Goal: Information Seeking & Learning: Learn about a topic

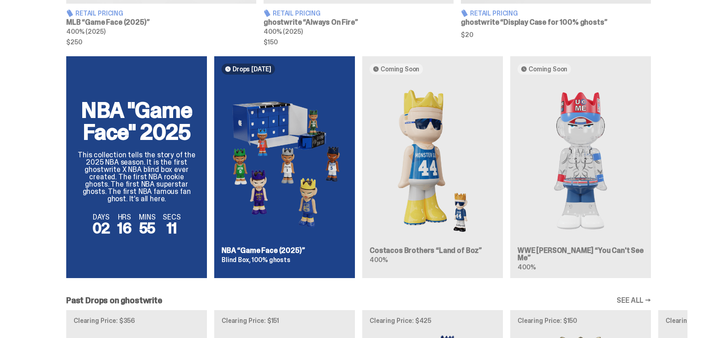
scroll to position [579, 0]
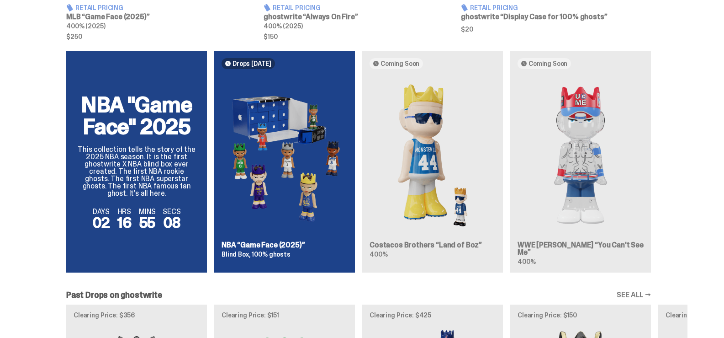
click at [273, 229] on div "NBA "Game Face" 2025 This collection tells the story of the 2025 NBA season. It…" at bounding box center [359, 165] width 658 height 229
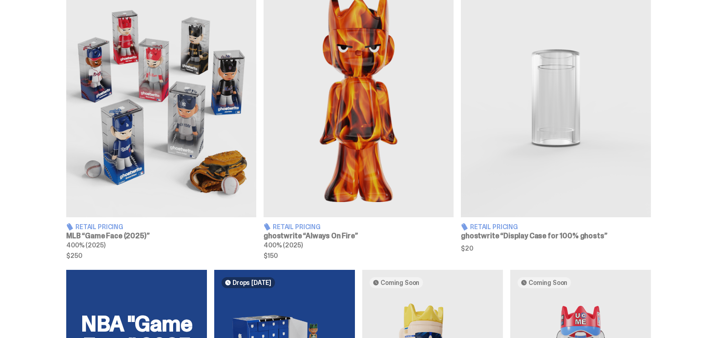
scroll to position [340, 0]
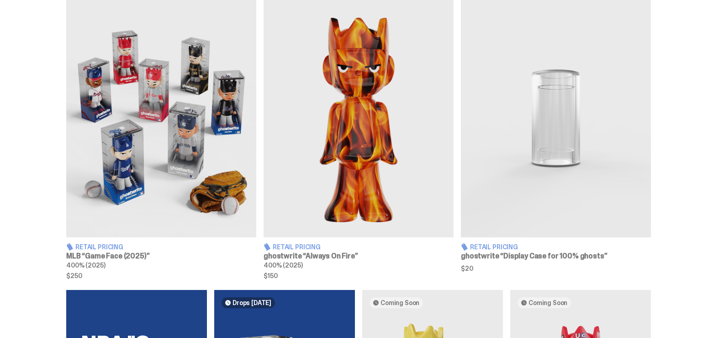
click at [150, 193] on img at bounding box center [161, 119] width 190 height 238
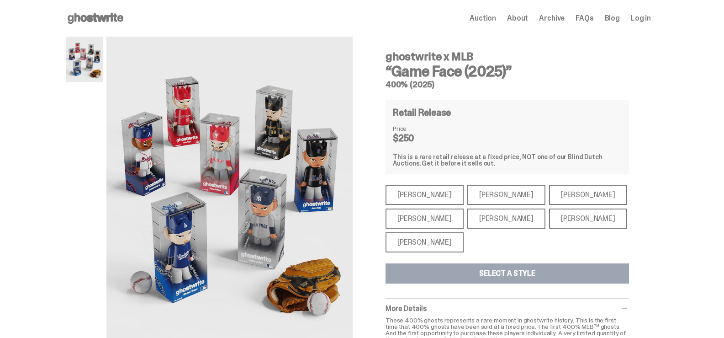
click at [489, 198] on div "[PERSON_NAME]" at bounding box center [506, 195] width 78 height 20
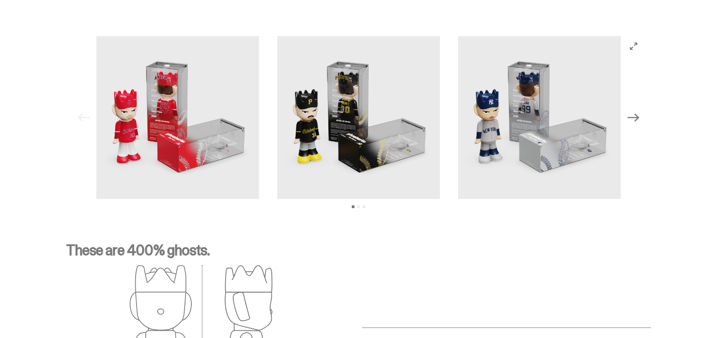
scroll to position [920, 0]
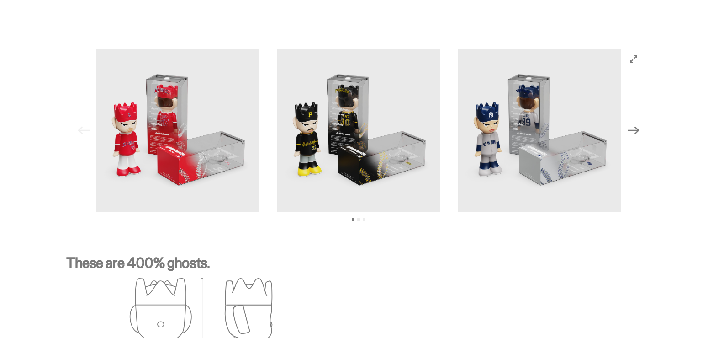
click at [637, 130] on icon "Next" at bounding box center [634, 130] width 12 height 8
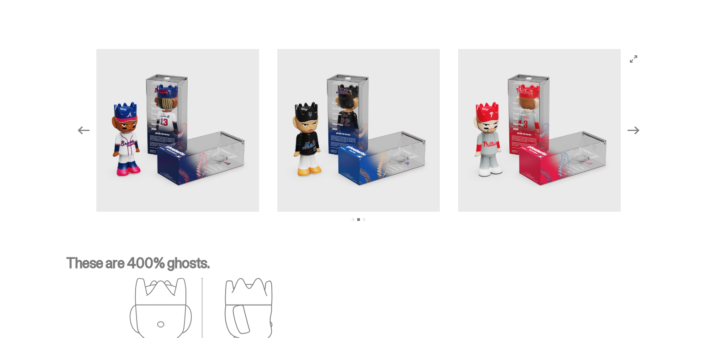
click at [637, 130] on icon "Next" at bounding box center [634, 130] width 12 height 8
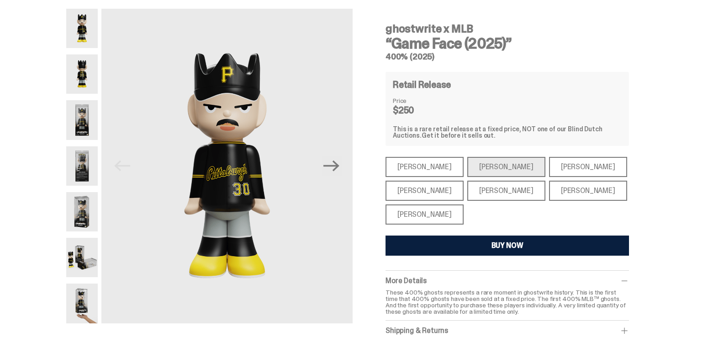
scroll to position [17, 0]
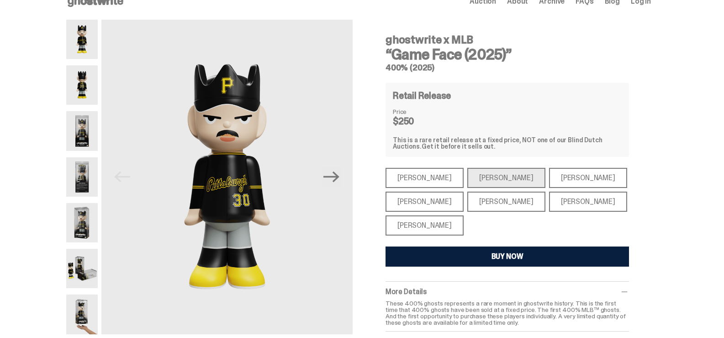
click at [433, 225] on div "[PERSON_NAME]" at bounding box center [425, 225] width 78 height 20
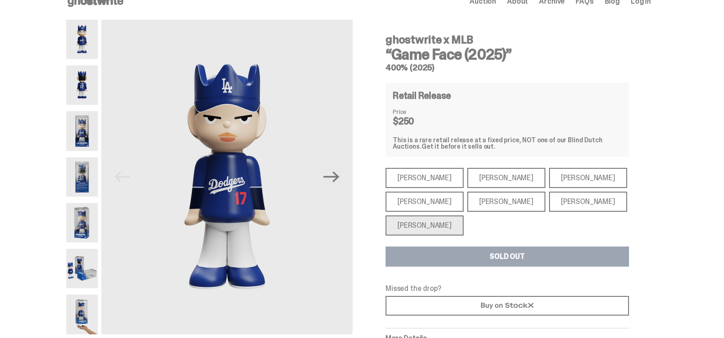
click at [423, 200] on div "[PERSON_NAME]" at bounding box center [425, 201] width 78 height 20
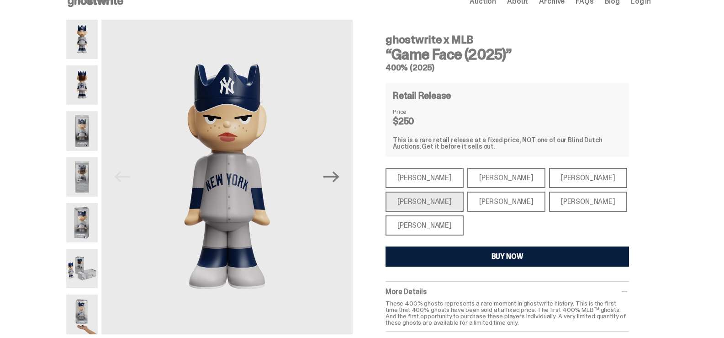
click at [484, 201] on div "[PERSON_NAME]" at bounding box center [506, 201] width 78 height 20
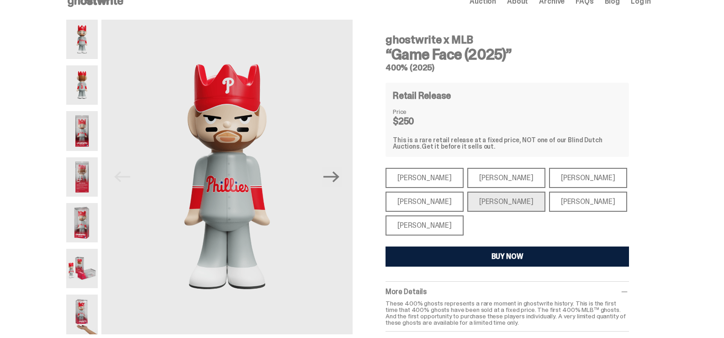
click at [549, 203] on div "[PERSON_NAME]" at bounding box center [588, 201] width 78 height 20
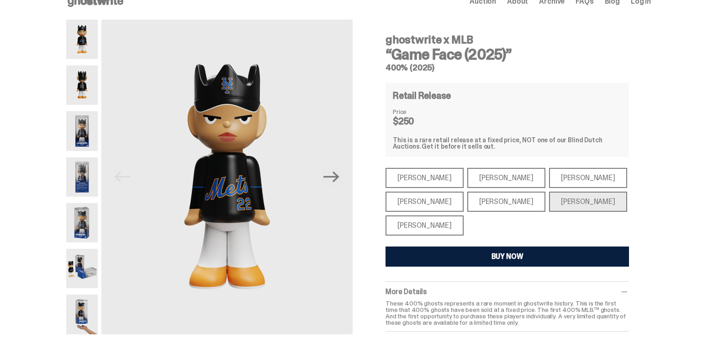
click at [549, 184] on div "[PERSON_NAME]" at bounding box center [588, 178] width 78 height 20
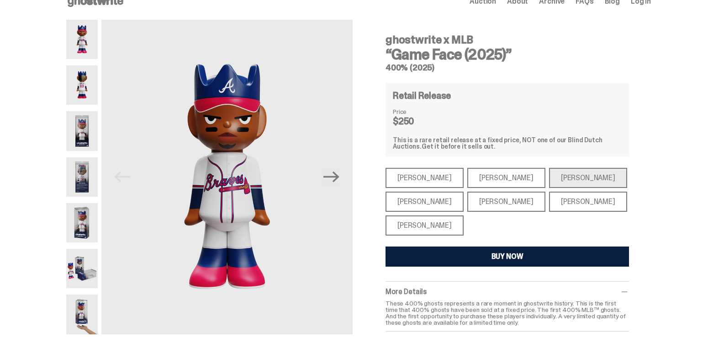
click at [421, 183] on div "[PERSON_NAME]" at bounding box center [425, 178] width 78 height 20
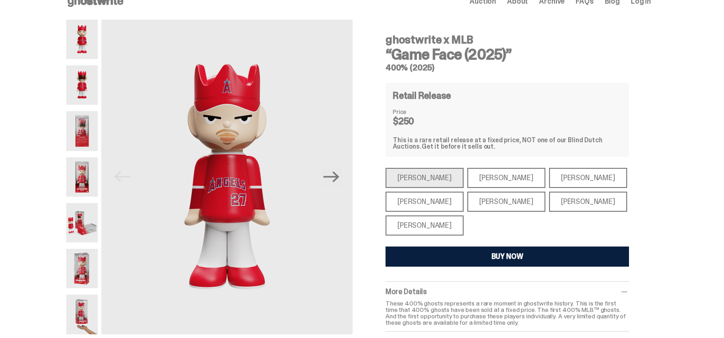
click at [494, 181] on div "[PERSON_NAME]" at bounding box center [506, 178] width 78 height 20
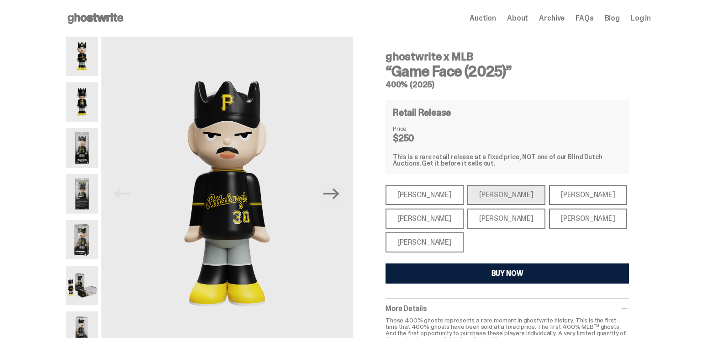
click at [84, 103] on img at bounding box center [82, 101] width 32 height 39
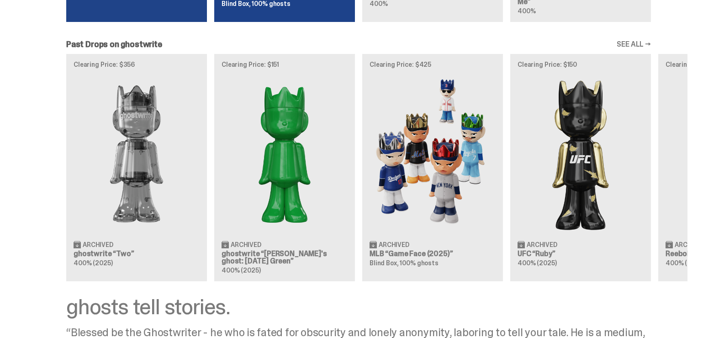
scroll to position [831, 0]
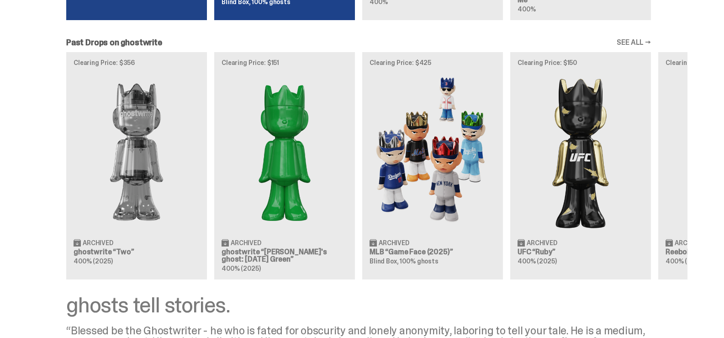
click at [441, 196] on div "Clearing Price: $356 Archived ghostwrite “Two” 400% (2025) Clearing Price: $151…" at bounding box center [359, 165] width 658 height 227
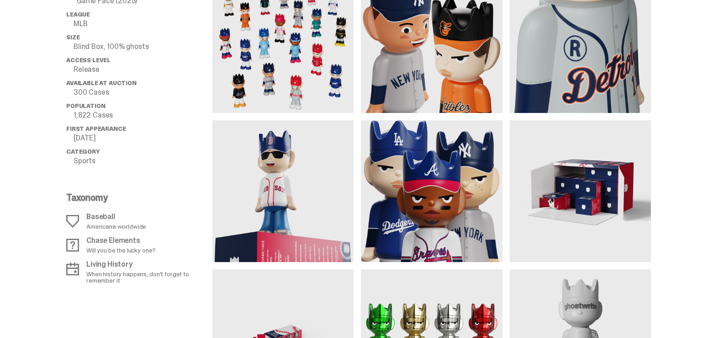
scroll to position [662, 0]
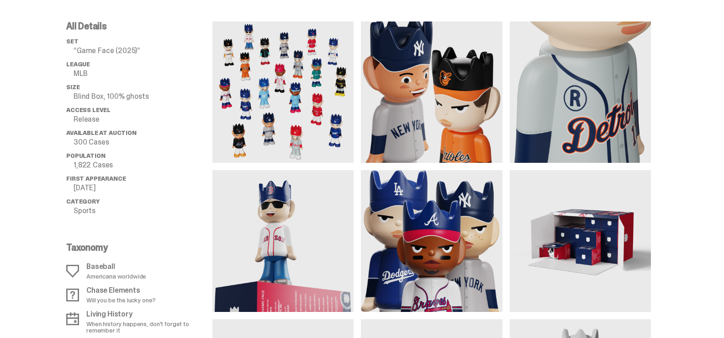
click at [306, 101] on img at bounding box center [282, 91] width 141 height 141
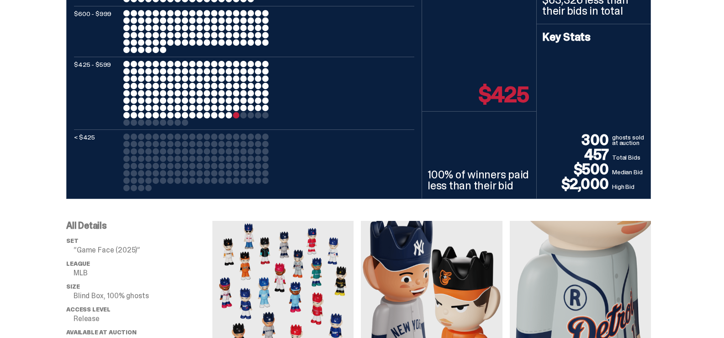
scroll to position [0, 0]
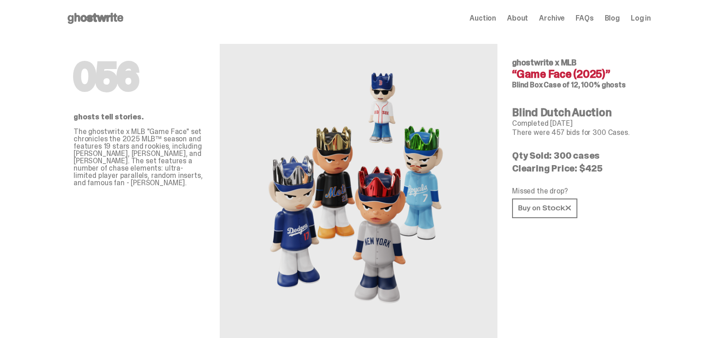
click at [86, 16] on use at bounding box center [96, 18] width 56 height 11
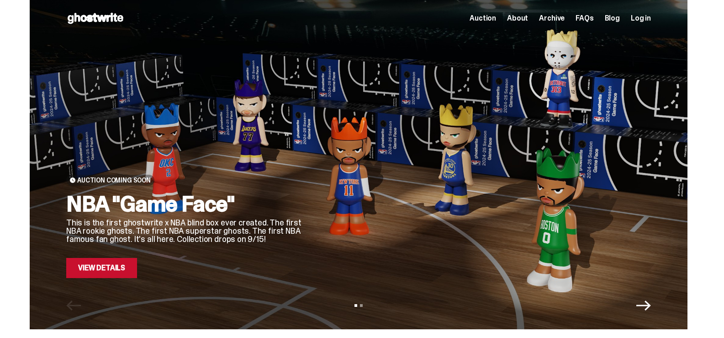
click at [115, 270] on link "View Details" at bounding box center [101, 268] width 71 height 20
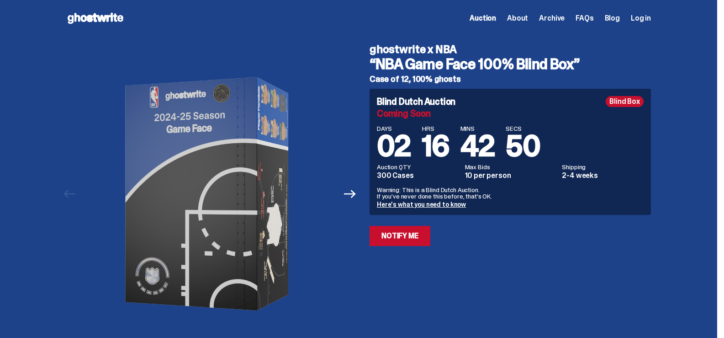
click at [424, 205] on link "Here's what you need to know" at bounding box center [421, 204] width 89 height 8
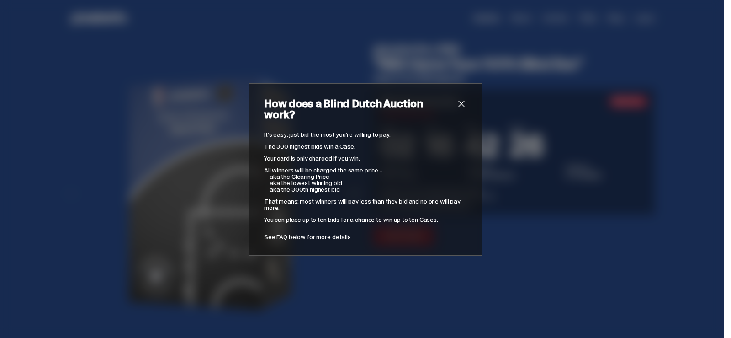
click at [457, 108] on span "close" at bounding box center [461, 103] width 11 height 11
